Goal: Check status: Check status

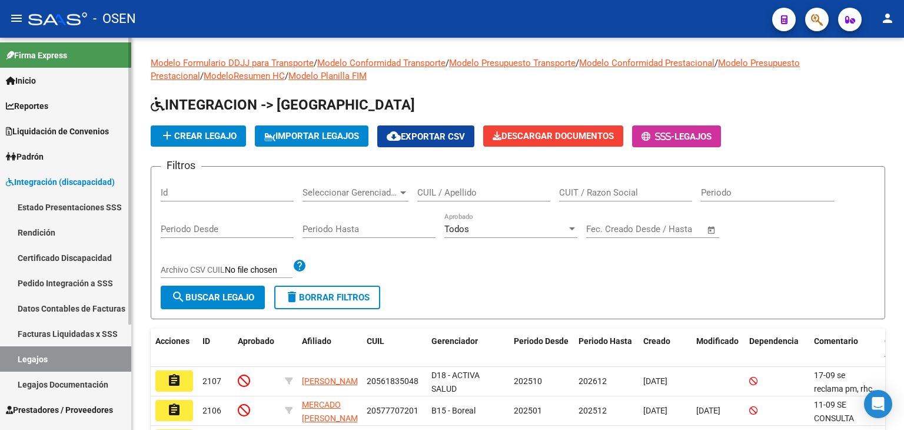
click at [64, 184] on span "Integración (discapacidad)" at bounding box center [60, 181] width 109 height 13
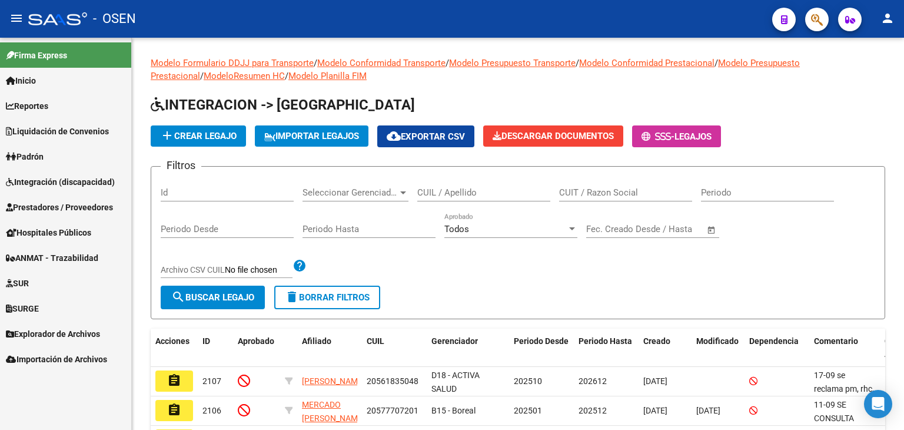
click at [59, 203] on span "Prestadores / Proveedores" at bounding box center [59, 207] width 107 height 13
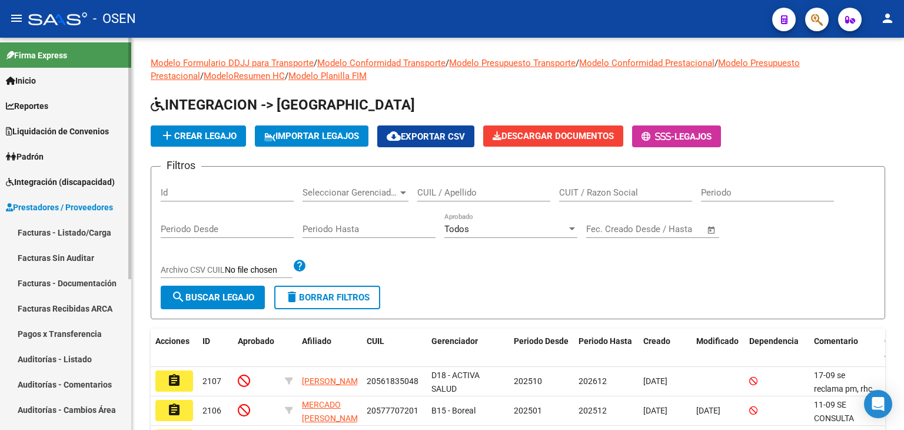
click at [55, 232] on link "Facturas - Listado/Carga" at bounding box center [65, 231] width 131 height 25
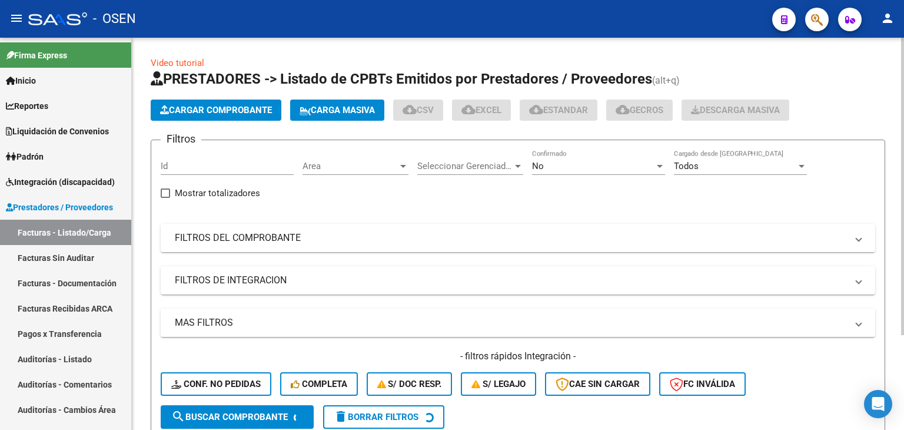
click at [595, 161] on div "No" at bounding box center [593, 166] width 122 height 11
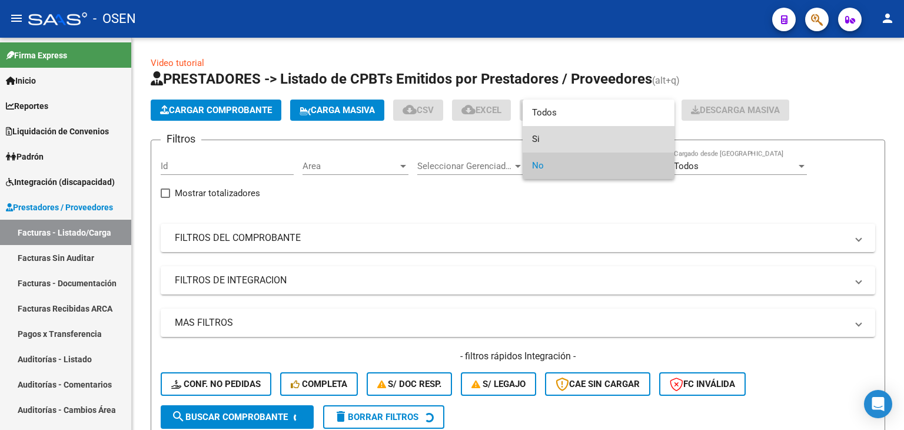
click at [584, 132] on span "Si" at bounding box center [598, 139] width 133 height 26
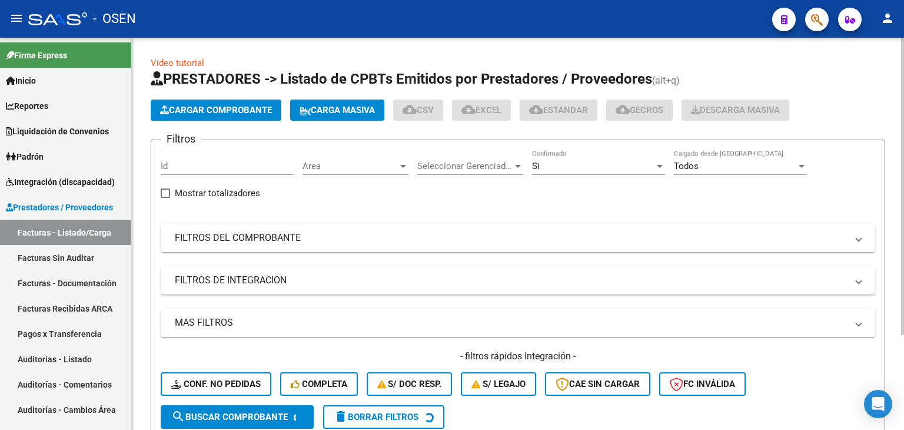
click at [394, 242] on mat-panel-title "FILTROS DEL COMPROBANTE" at bounding box center [511, 237] width 672 height 13
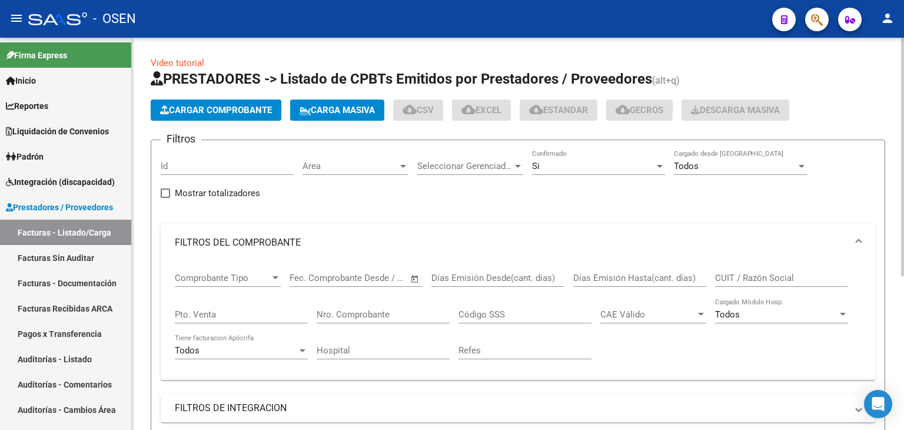
click at [368, 161] on span "Area" at bounding box center [349, 166] width 95 height 11
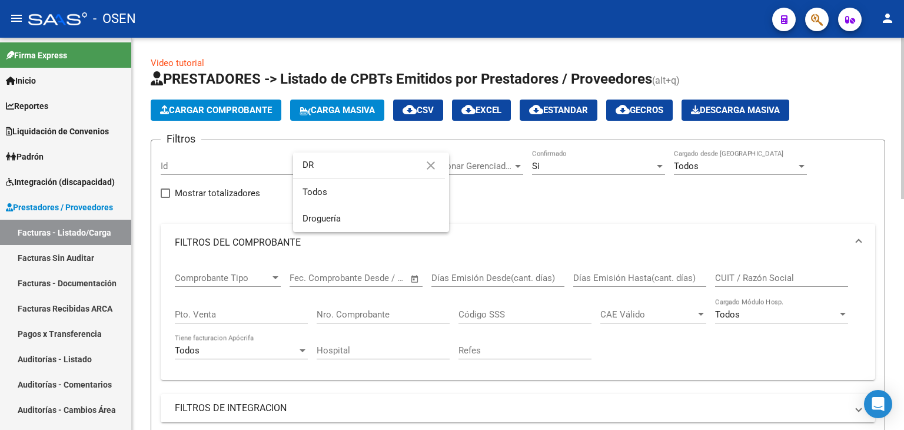
type input "DR"
click at [353, 219] on span "Droguería" at bounding box center [370, 218] width 137 height 26
click at [339, 322] on div "Nro. Comprobante" at bounding box center [383, 316] width 133 height 36
click at [341, 316] on input "Nro. Comprobante" at bounding box center [383, 314] width 133 height 11
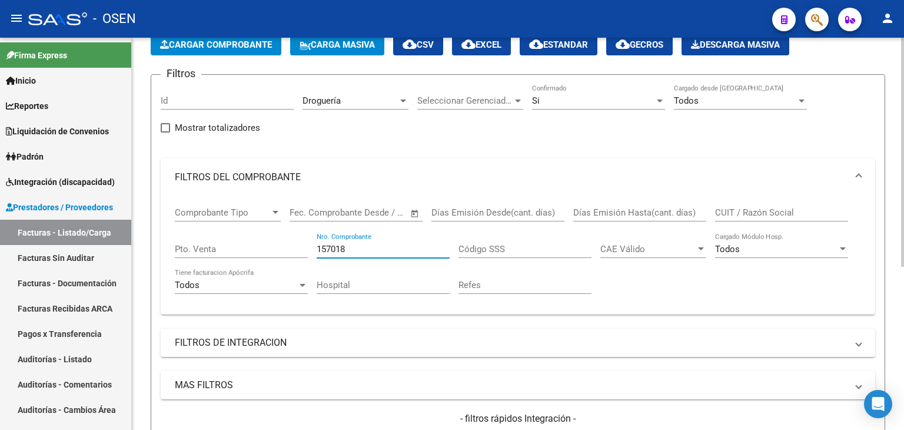
scroll to position [235, 0]
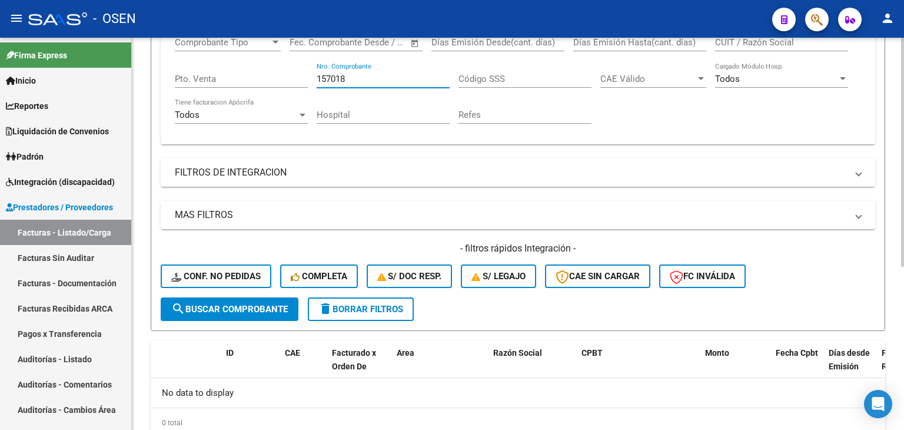
type input "157018"
click at [247, 299] on button "search Buscar Comprobante" at bounding box center [230, 309] width 138 height 24
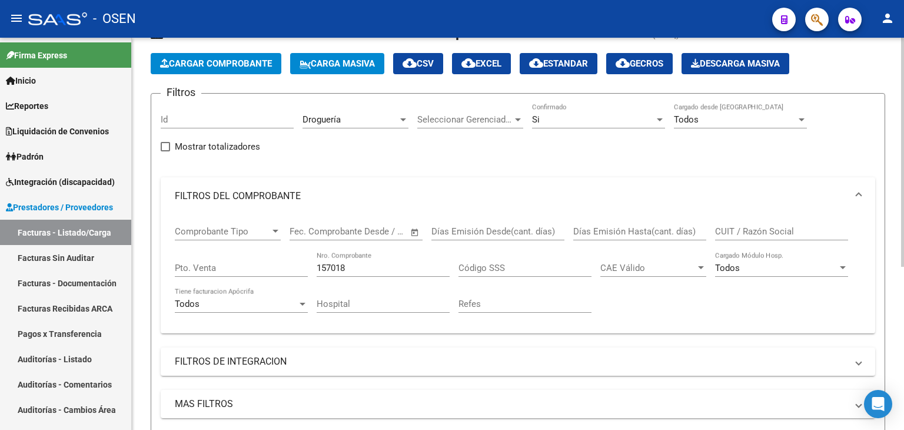
scroll to position [0, 0]
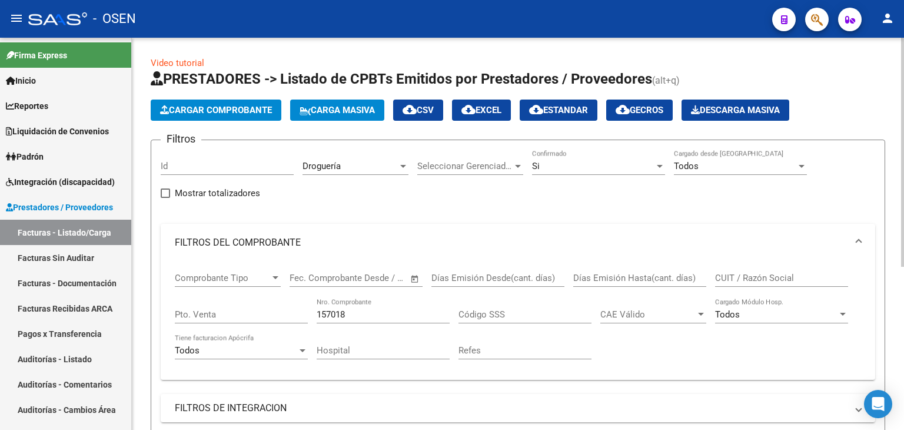
click at [561, 167] on div "Si" at bounding box center [593, 166] width 122 height 11
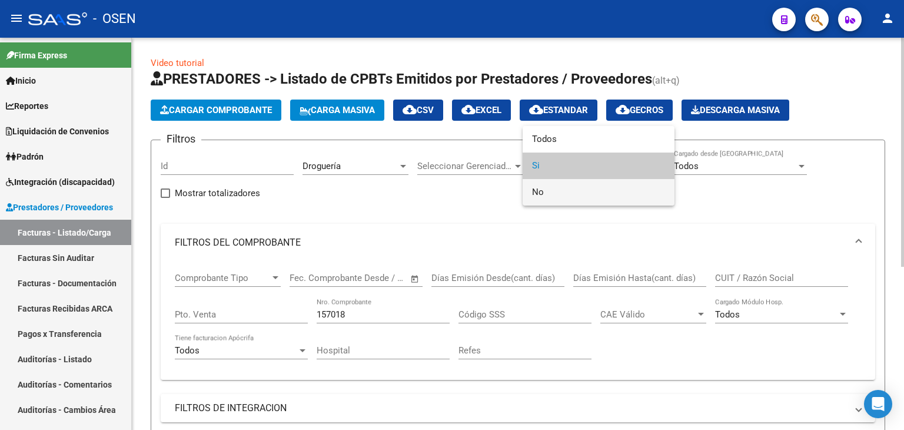
click at [562, 188] on span "No" at bounding box center [598, 192] width 133 height 26
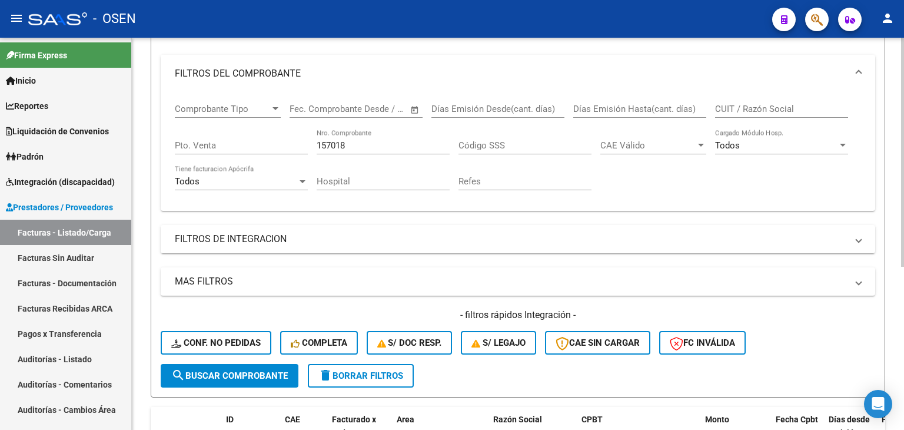
scroll to position [177, 0]
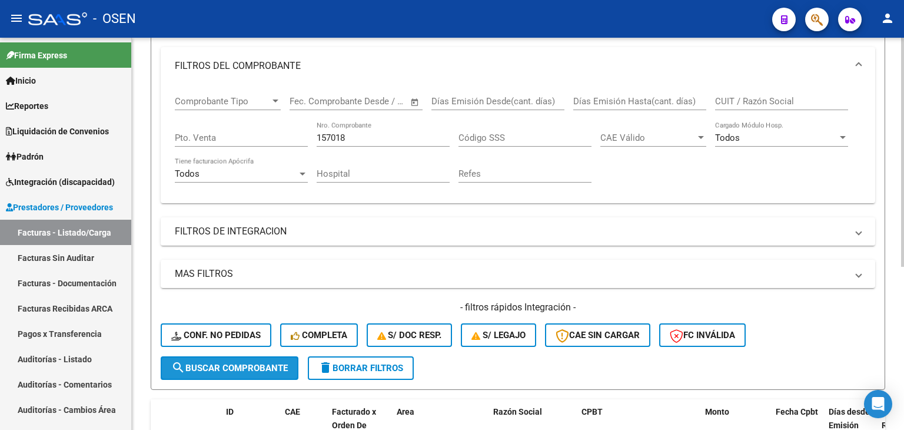
click at [254, 362] on span "search Buscar Comprobante" at bounding box center [229, 367] width 116 height 11
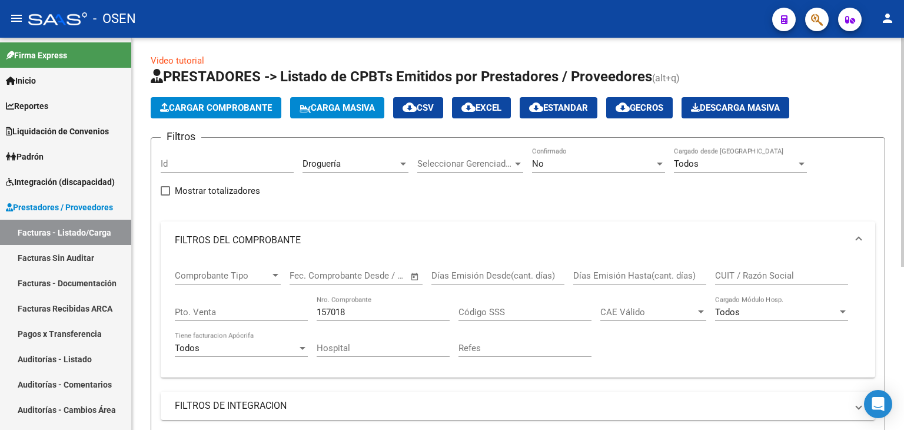
scroll to position [0, 0]
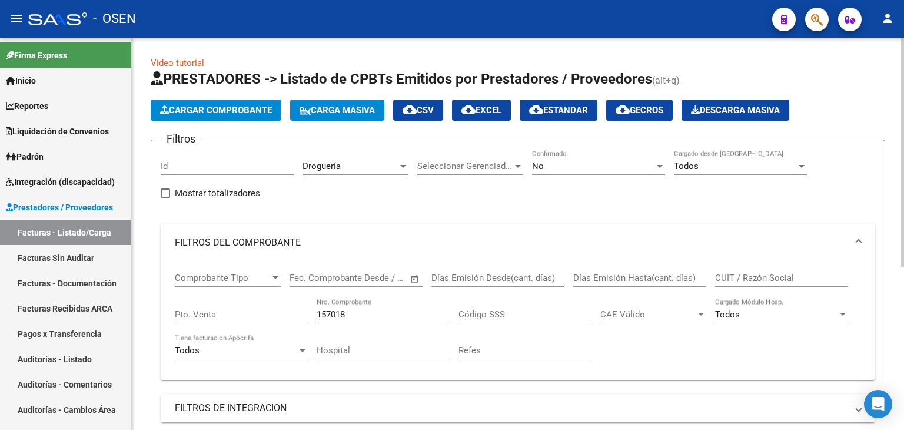
click at [371, 165] on div "Droguería" at bounding box center [349, 166] width 95 height 11
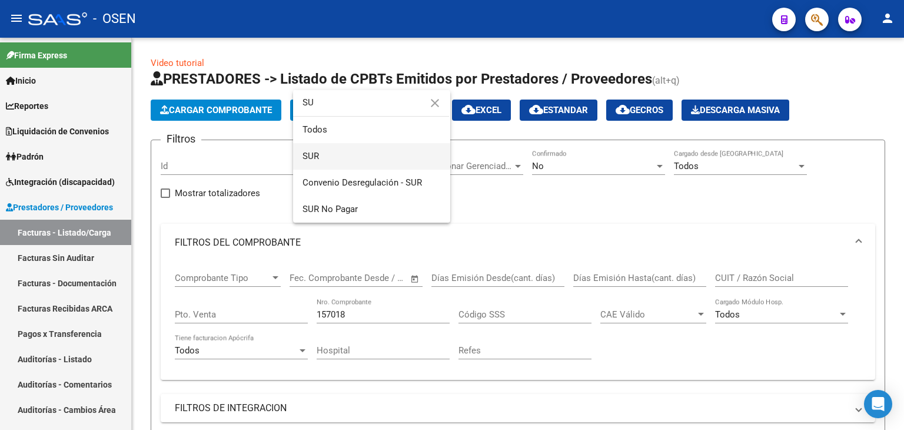
type input "SU"
click at [334, 155] on span "SUR" at bounding box center [371, 156] width 138 height 26
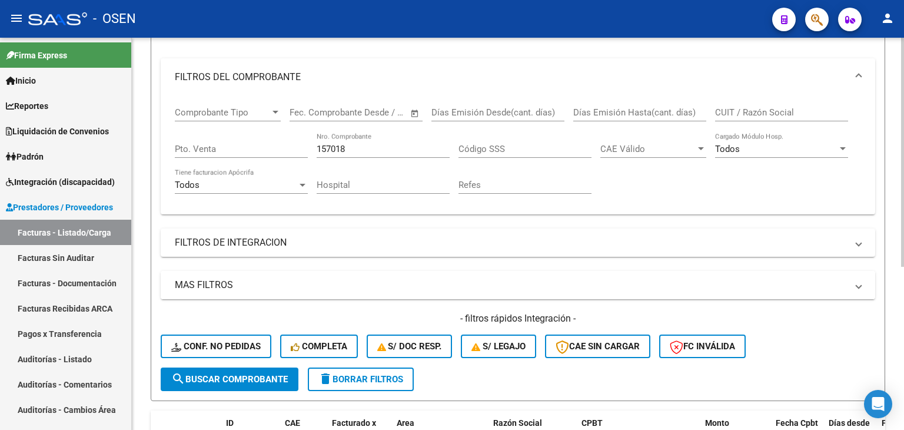
scroll to position [235, 0]
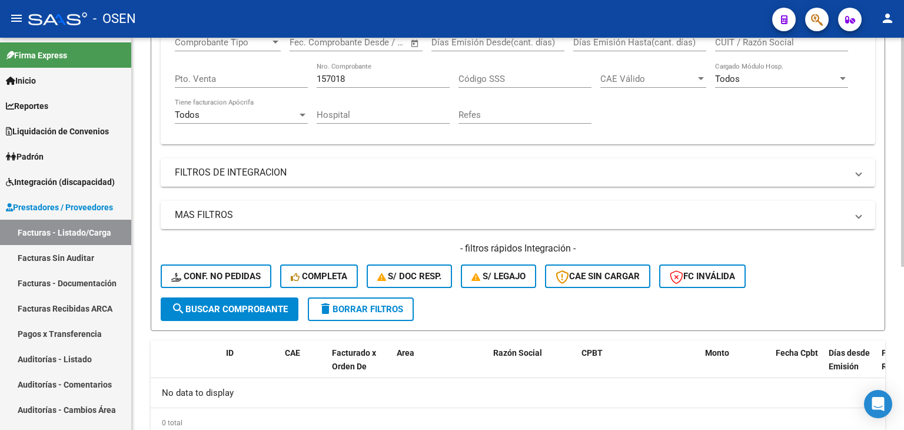
click at [242, 311] on span "search Buscar Comprobante" at bounding box center [229, 309] width 116 height 11
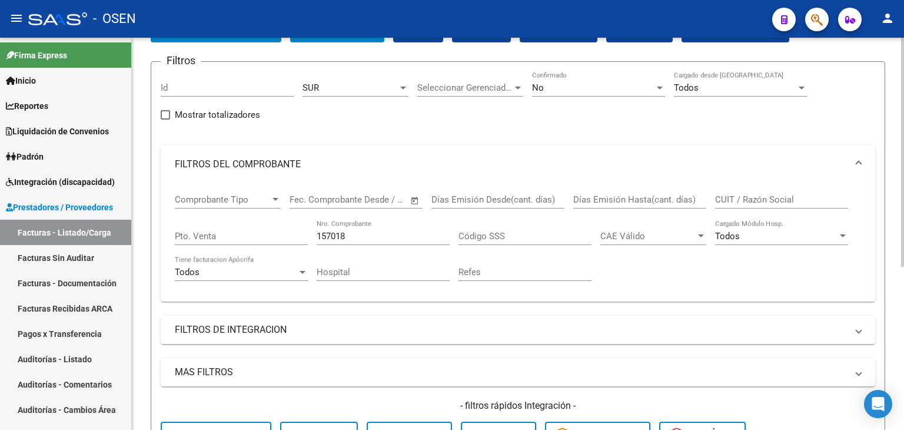
scroll to position [0, 0]
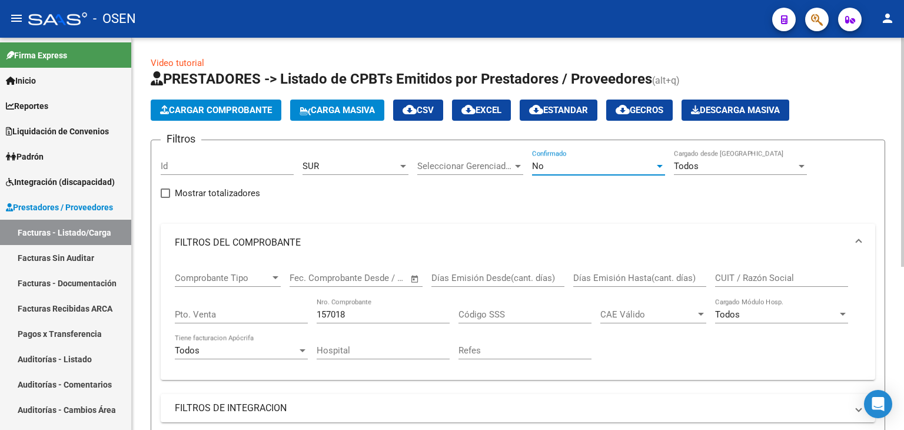
click at [612, 169] on div "No" at bounding box center [593, 166] width 122 height 11
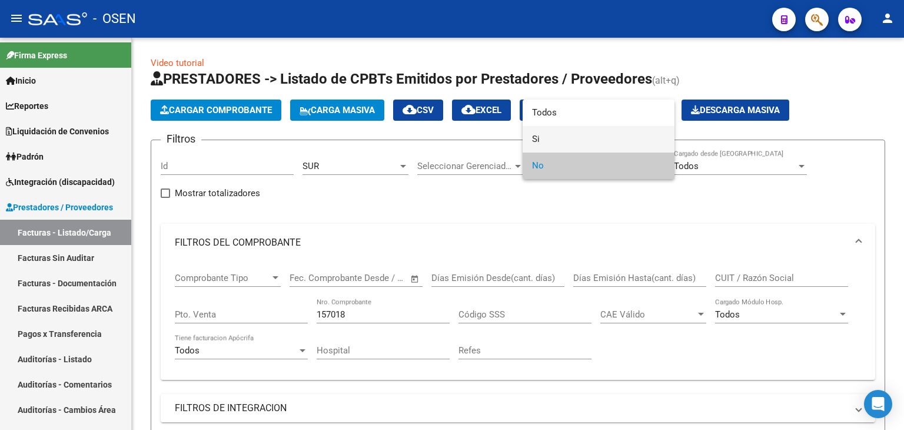
click at [605, 148] on span "Si" at bounding box center [598, 139] width 133 height 26
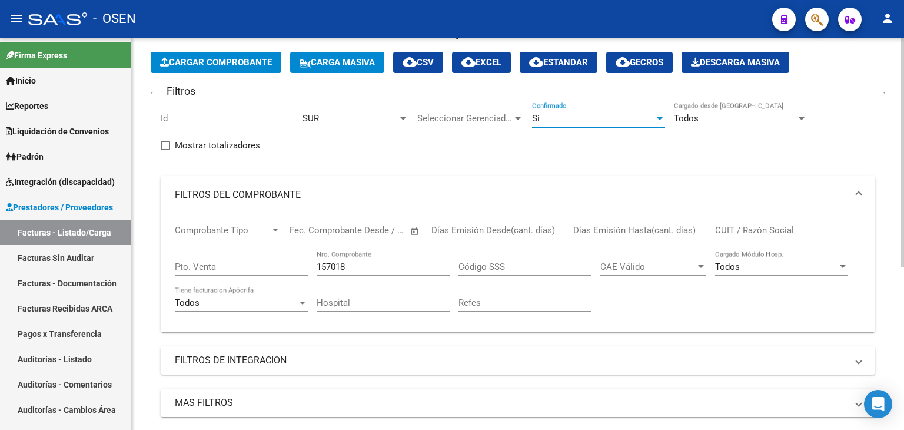
scroll to position [177, 0]
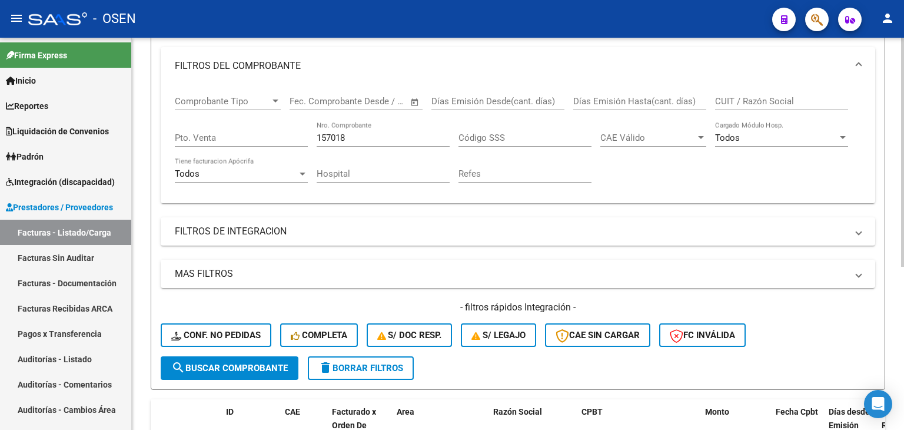
click at [195, 376] on button "search Buscar Comprobante" at bounding box center [230, 368] width 138 height 24
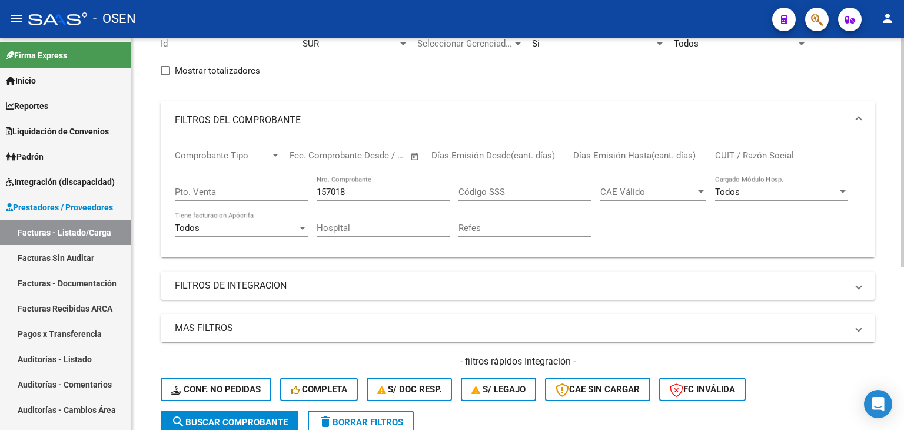
scroll to position [0, 0]
